Goal: Task Accomplishment & Management: Complete application form

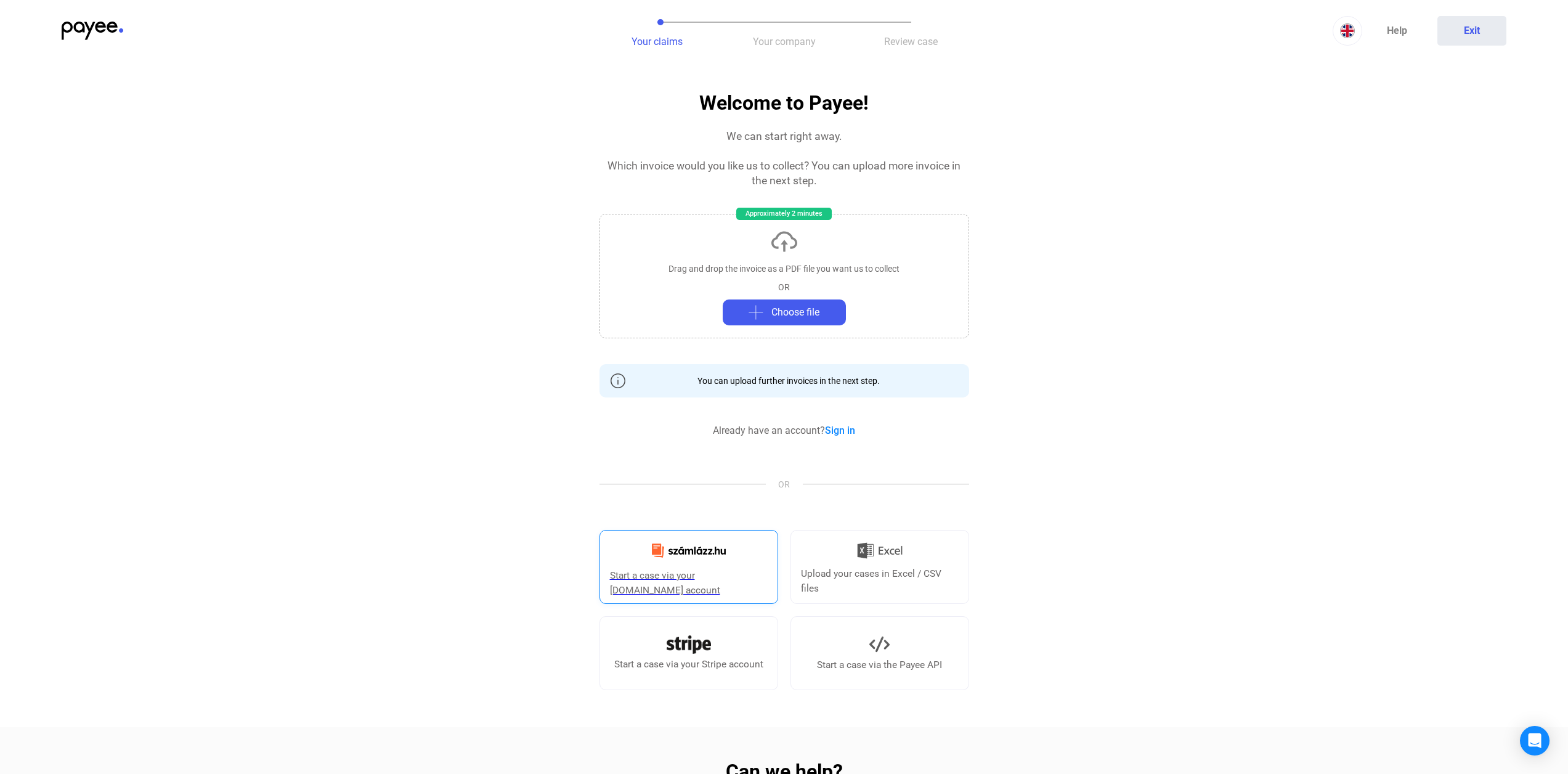
click at [689, 569] on div "Start a case via your [DOMAIN_NAME] account" at bounding box center [688, 582] width 158 height 29
click at [849, 431] on link "Sign in" at bounding box center [840, 430] width 30 height 12
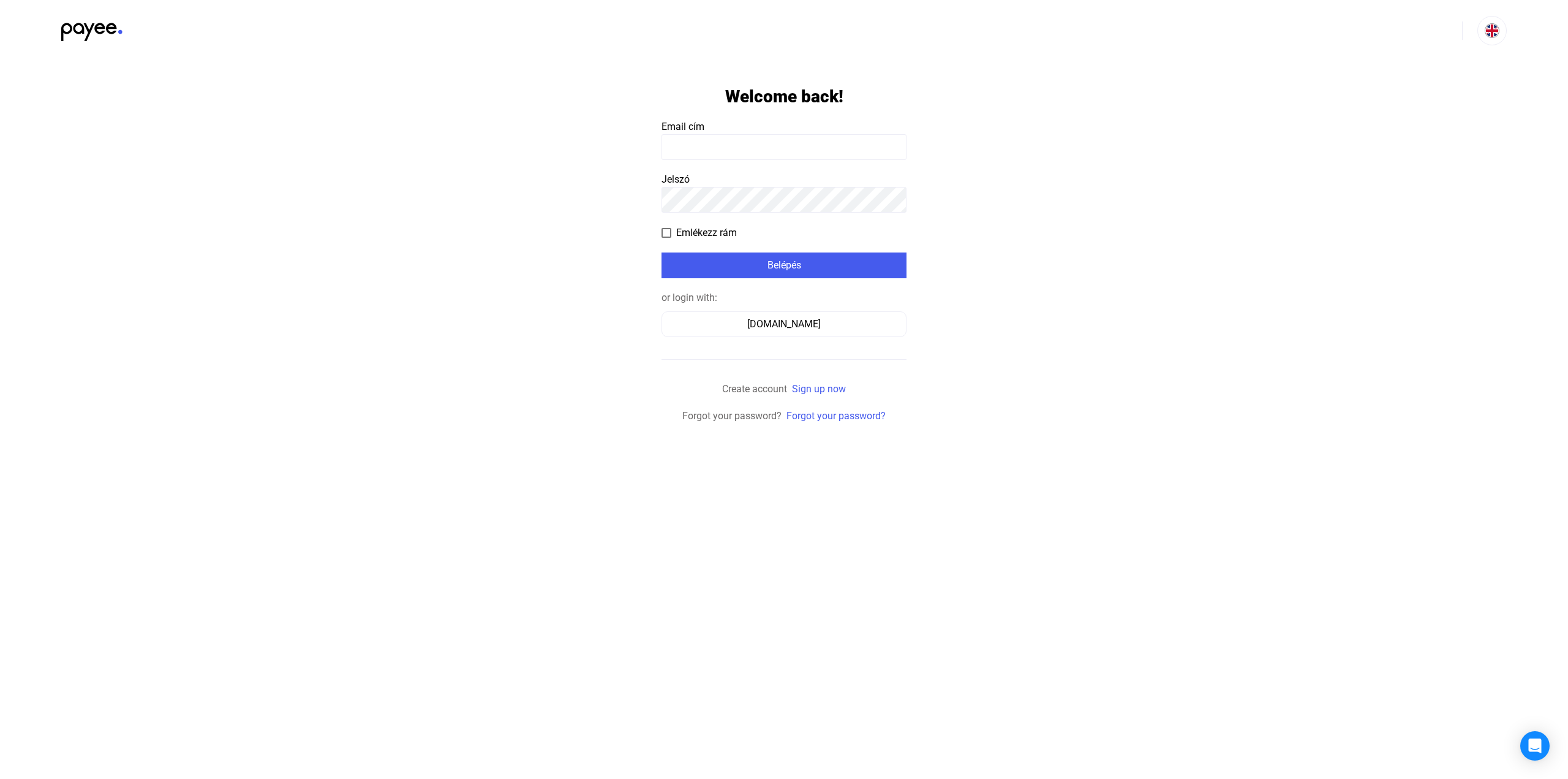
click at [722, 151] on input at bounding box center [784, 147] width 245 height 26
click at [561, 192] on app-form-template "Welcome back! Email cím Jelszó Emlékezz rám Belépés or login with: [DOMAIN_NAME…" at bounding box center [784, 242] width 1568 height 362
click at [738, 330] on div "[DOMAIN_NAME]" at bounding box center [784, 325] width 236 height 15
